Goal: Information Seeking & Learning: Learn about a topic

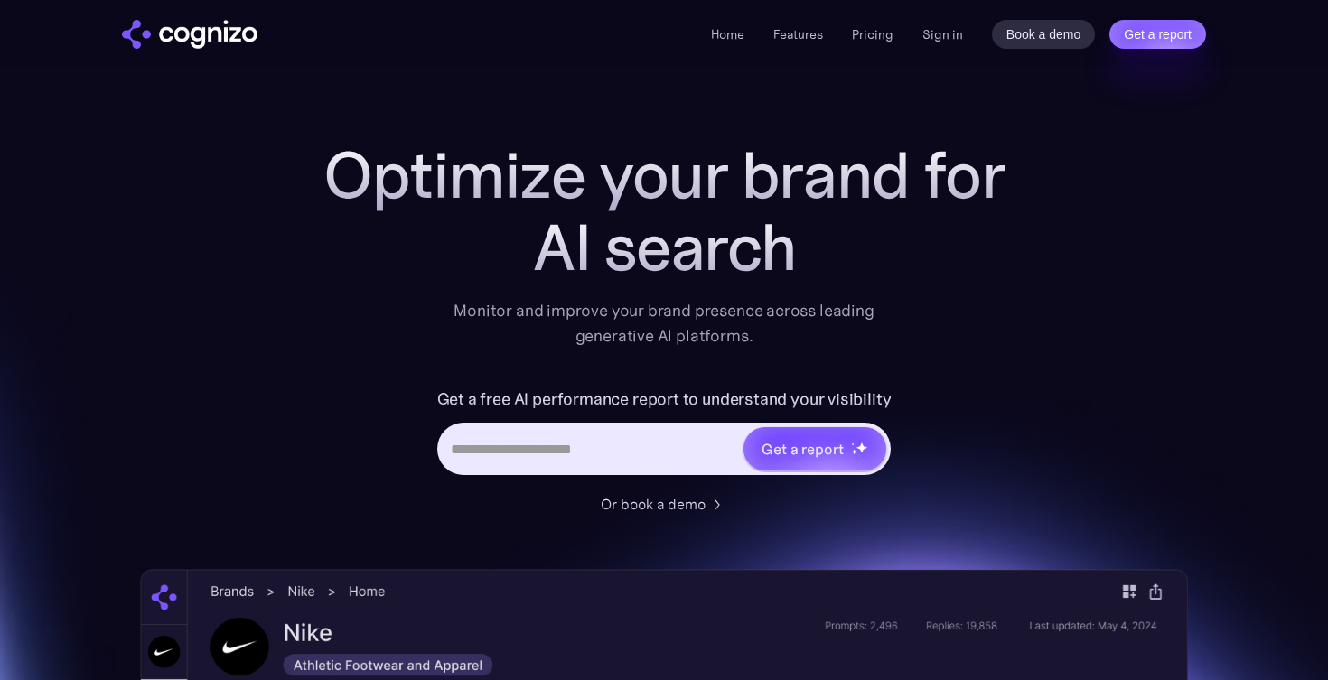
click at [873, 45] on div "Home Features Pricing Book a demo Get a report Sign in Book a demo Get a report" at bounding box center [958, 34] width 495 height 29
click at [873, 27] on link "Pricing" at bounding box center [873, 34] width 42 height 16
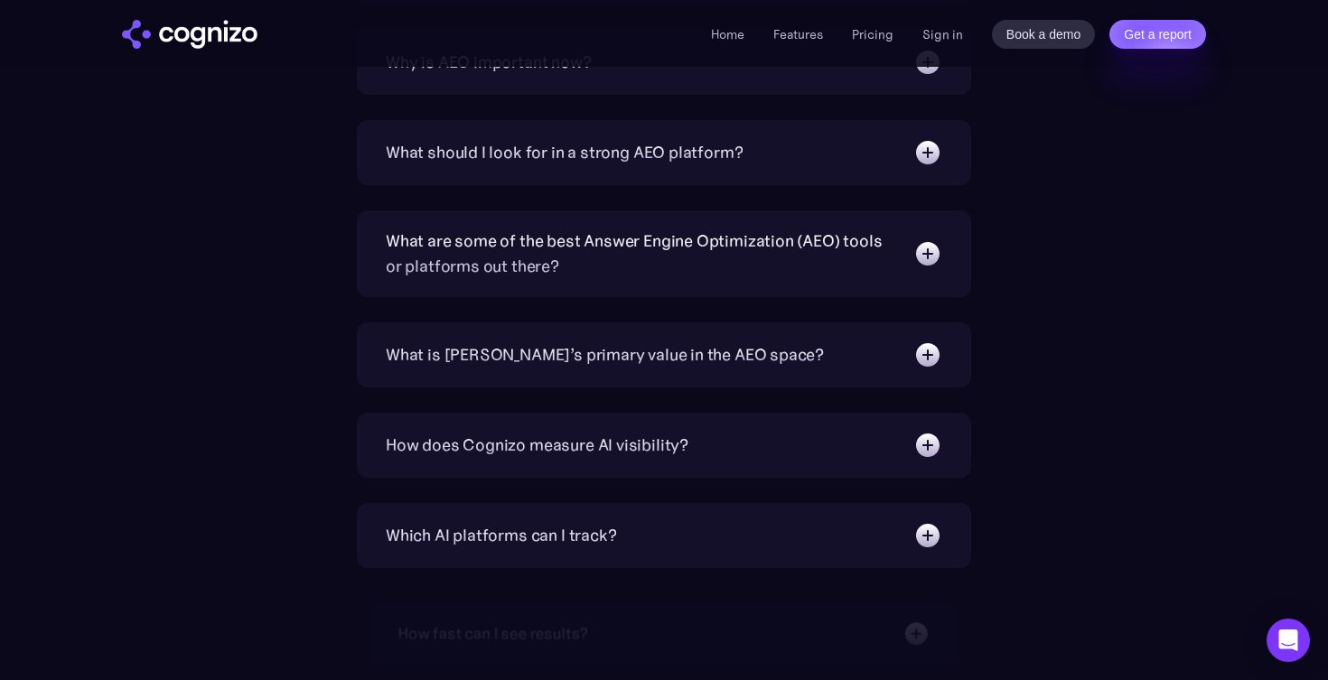
scroll to position [4781, 0]
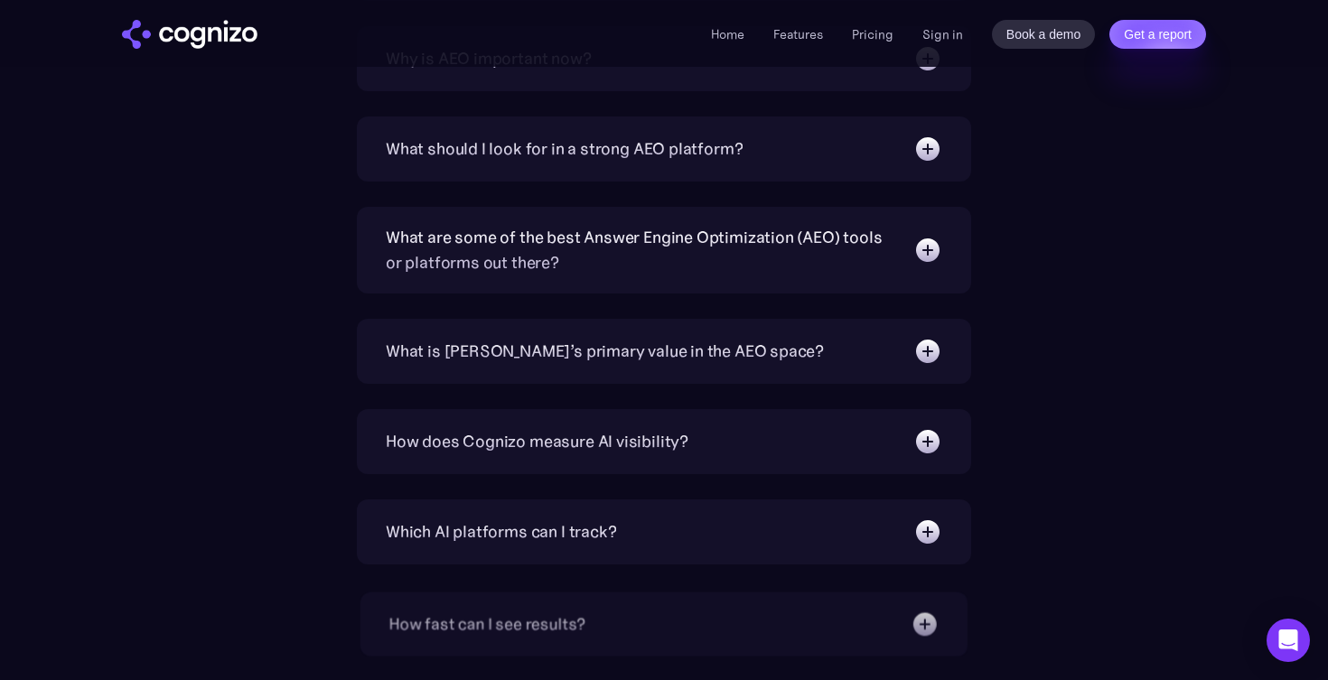
click at [690, 346] on div "What is [PERSON_NAME]’s primary value in the AEO space?" at bounding box center [605, 351] width 438 height 25
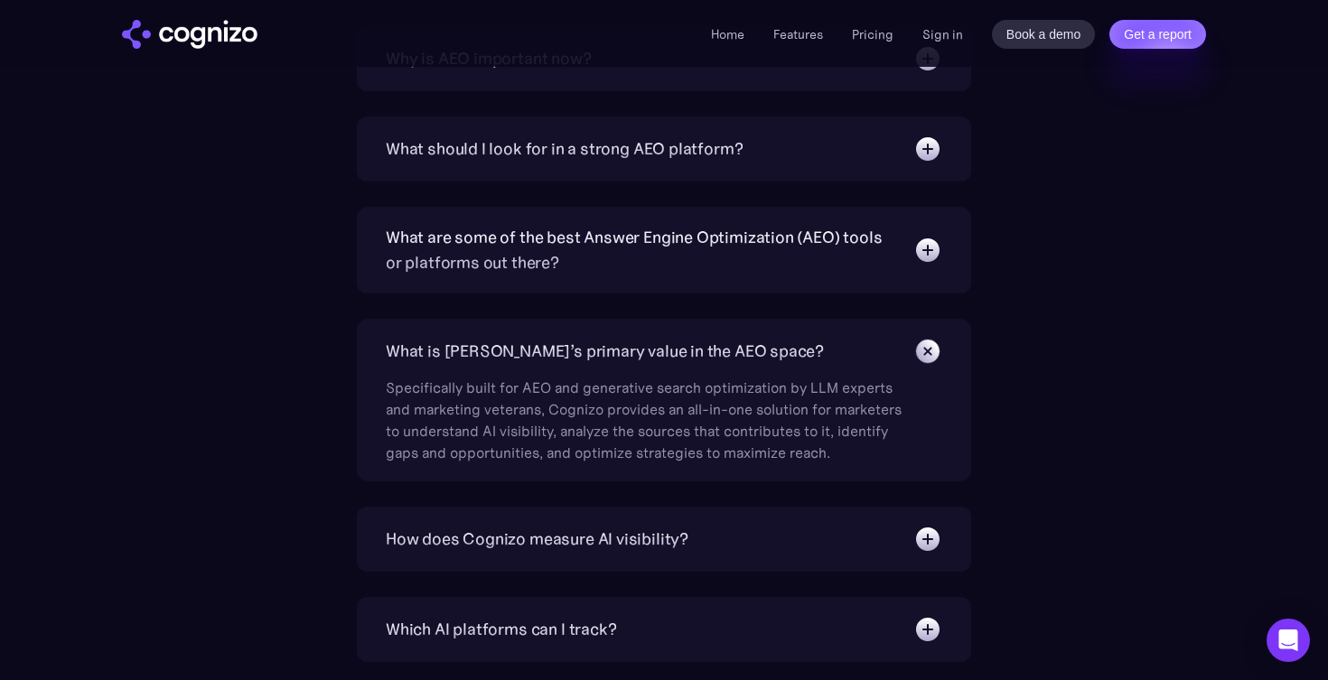
click at [690, 346] on div "What is [PERSON_NAME]’s primary value in the AEO space?" at bounding box center [605, 351] width 438 height 25
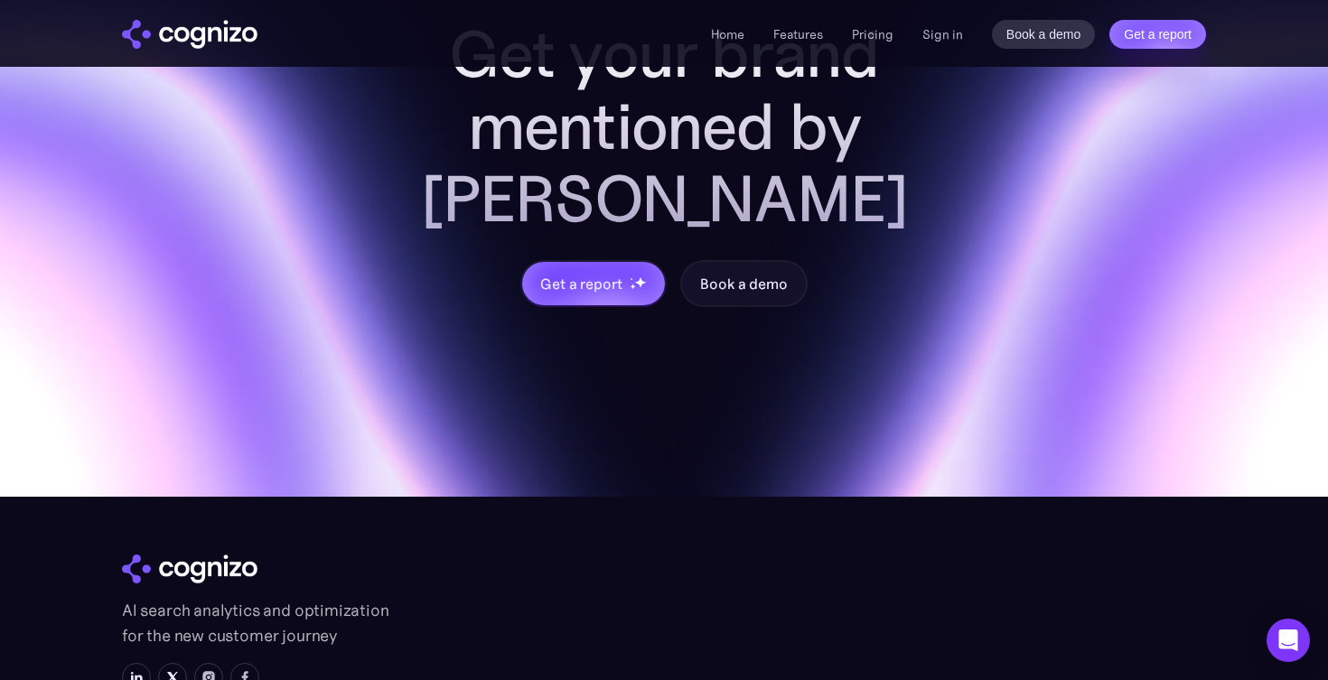
scroll to position [5963, 0]
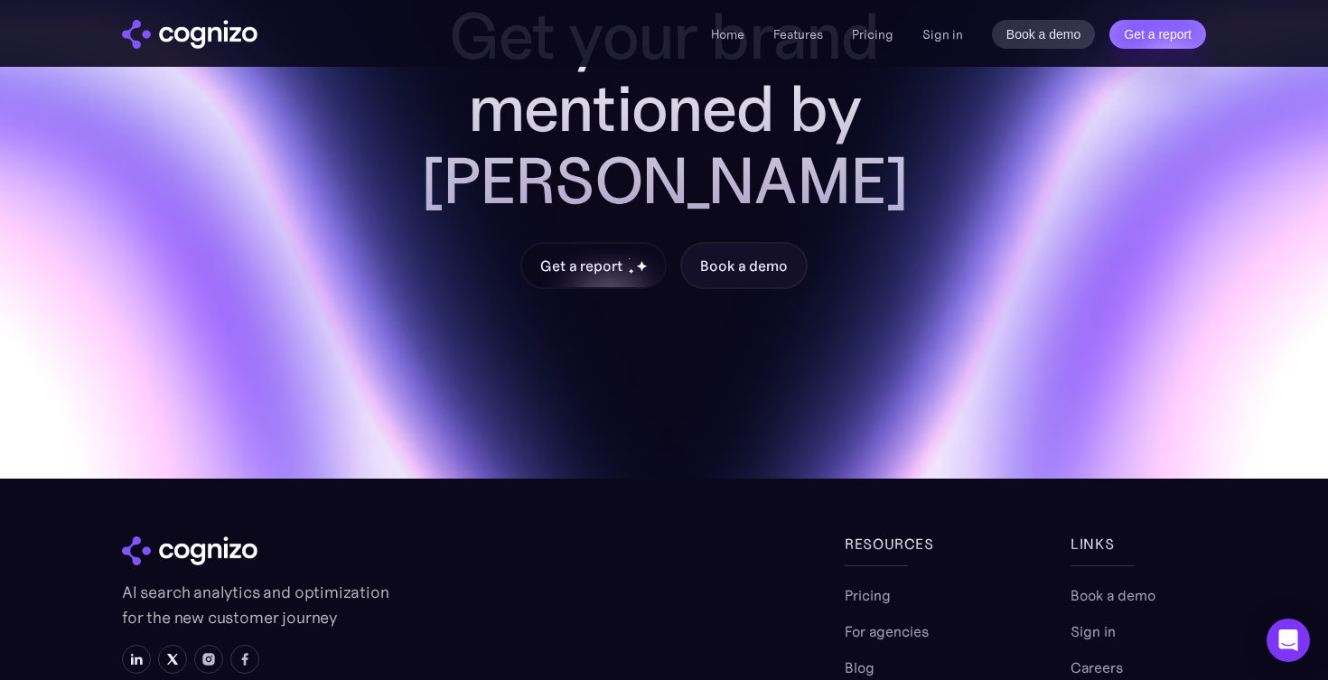
click at [632, 268] on img at bounding box center [631, 271] width 6 height 6
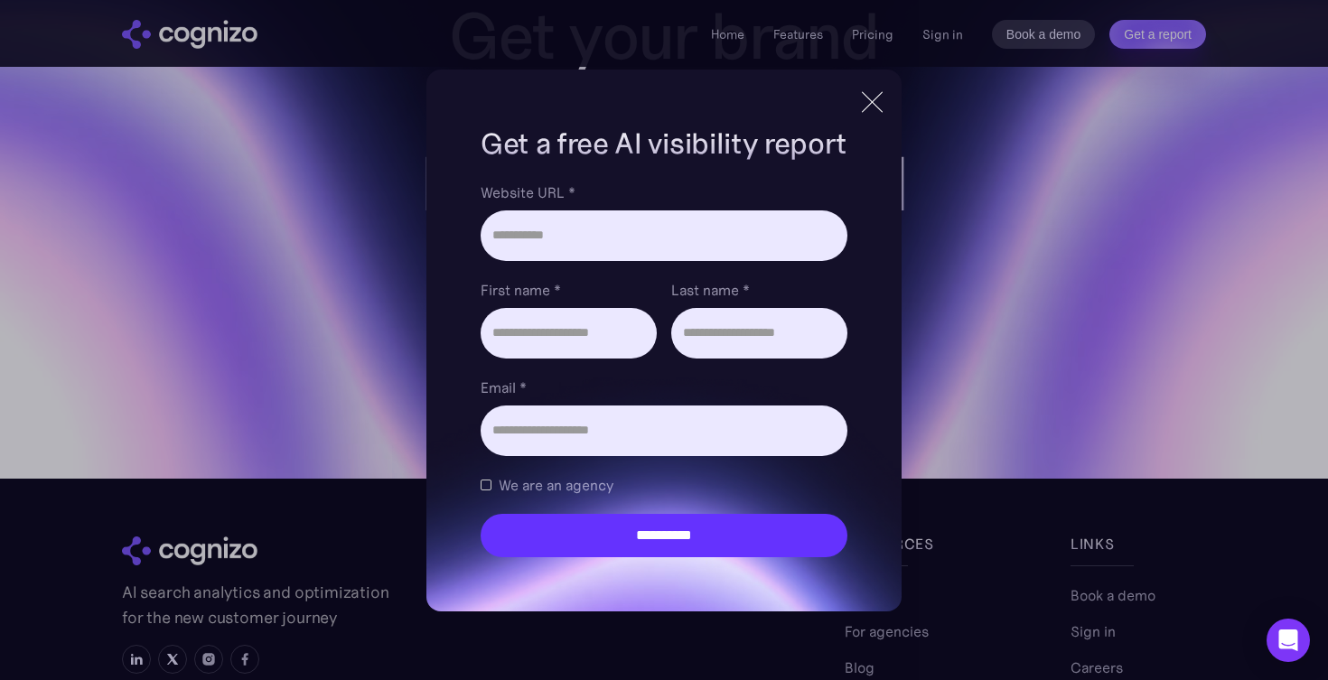
click at [883, 94] on div at bounding box center [872, 102] width 30 height 33
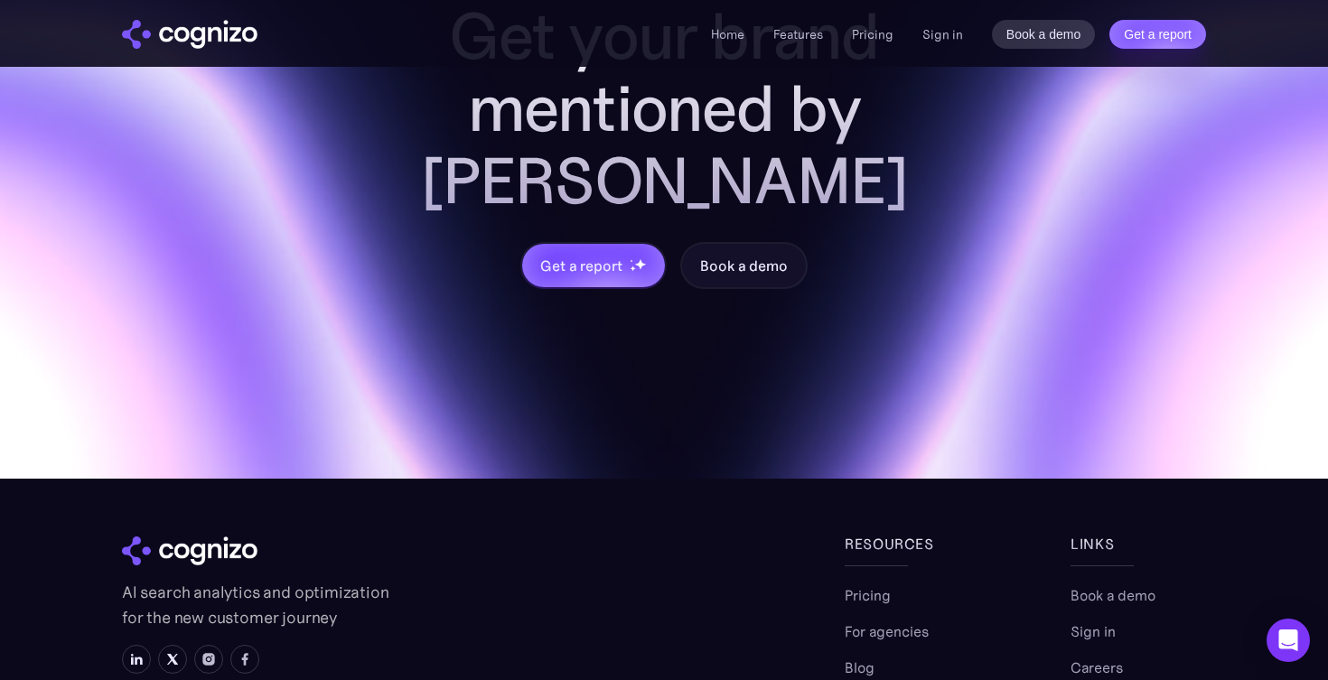
scroll to position [6050, 0]
